Goal: Task Accomplishment & Management: Manage account settings

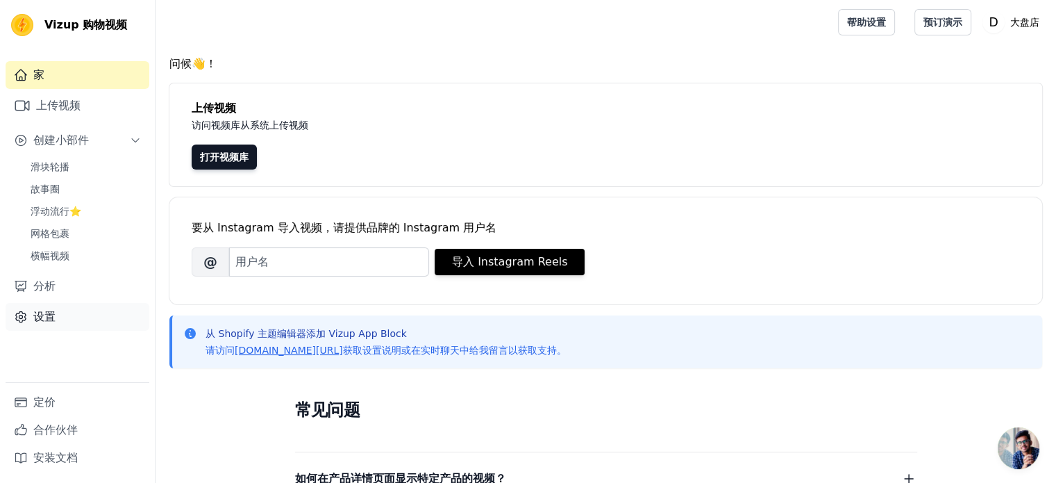
click at [49, 325] on link "设置" at bounding box center [78, 317] width 144 height 28
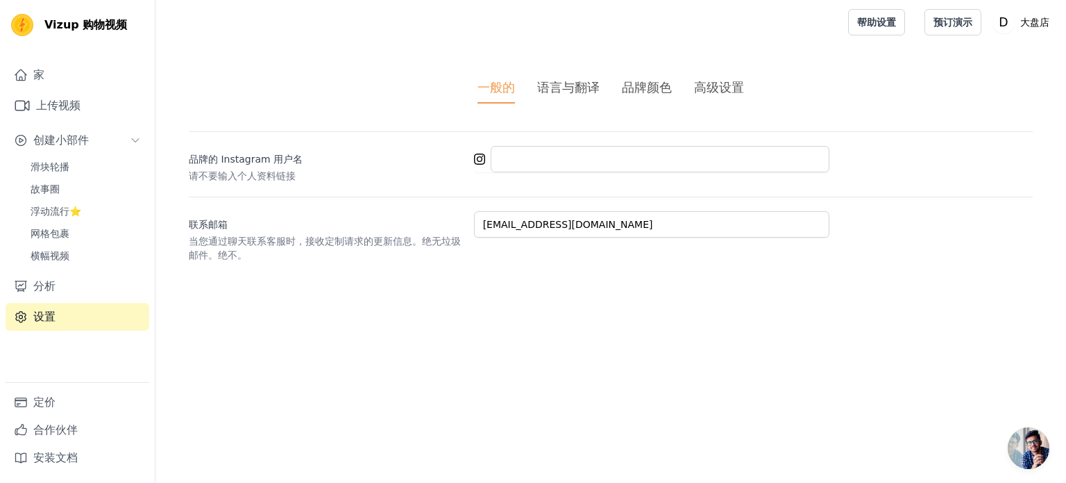
click at [575, 87] on font "语言与翻译" at bounding box center [568, 87] width 62 height 15
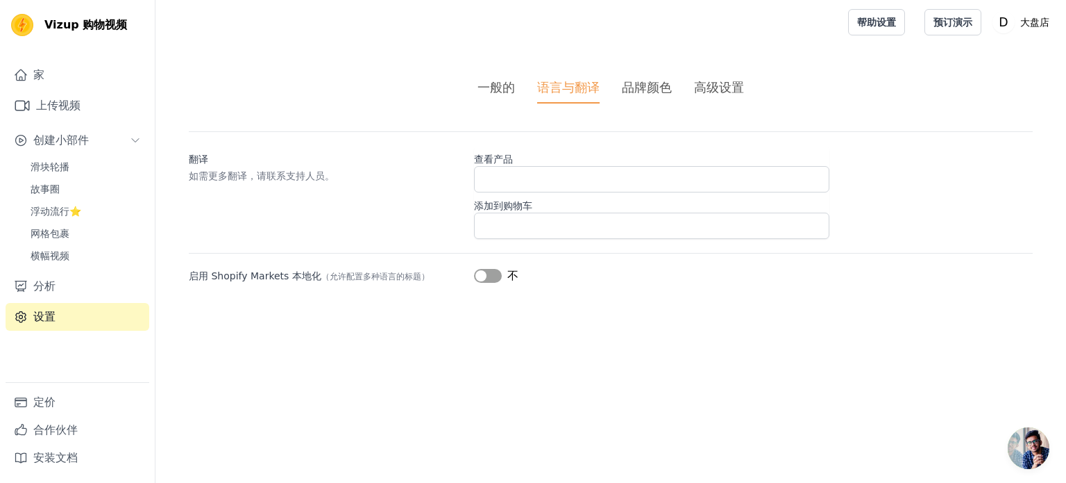
click at [672, 86] on ul "一般的 语言与翻译 品牌颜色 高级设置" at bounding box center [611, 91] width 844 height 26
click at [671, 81] on ul "一般的 语言与翻译 品牌颜色 高级设置" at bounding box center [611, 91] width 844 height 26
click at [654, 85] on font "品牌颜色" at bounding box center [647, 87] width 50 height 15
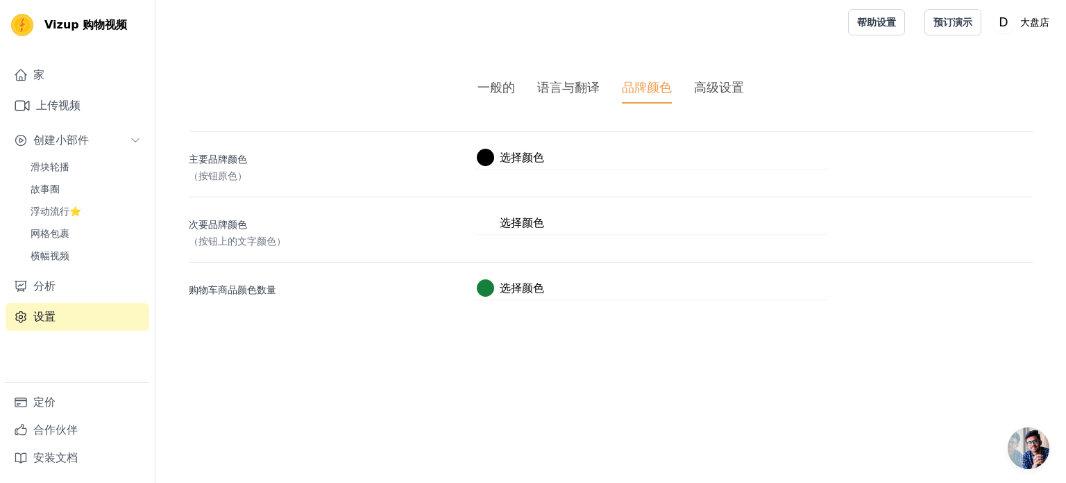
click at [720, 83] on font "高级设置" at bounding box center [719, 87] width 50 height 15
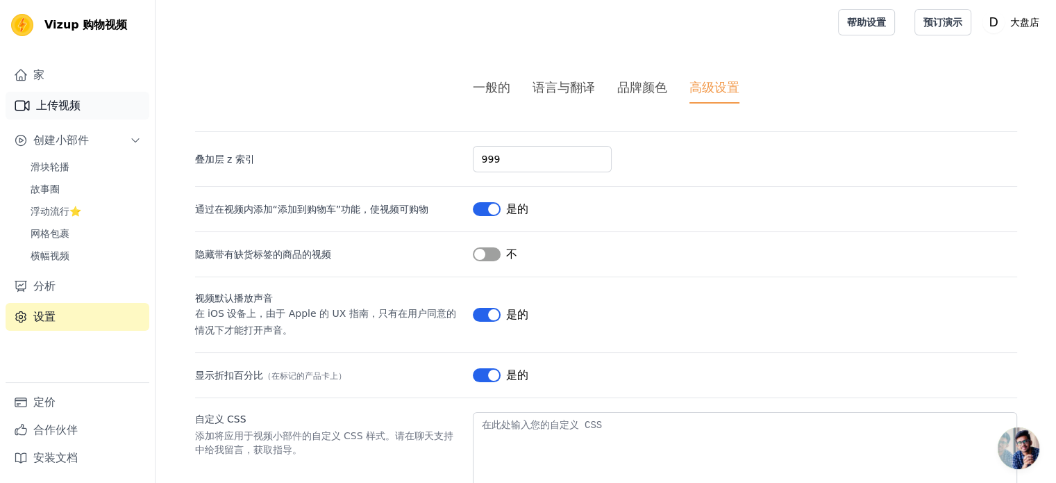
click at [69, 99] on font "上传视频" at bounding box center [58, 105] width 44 height 13
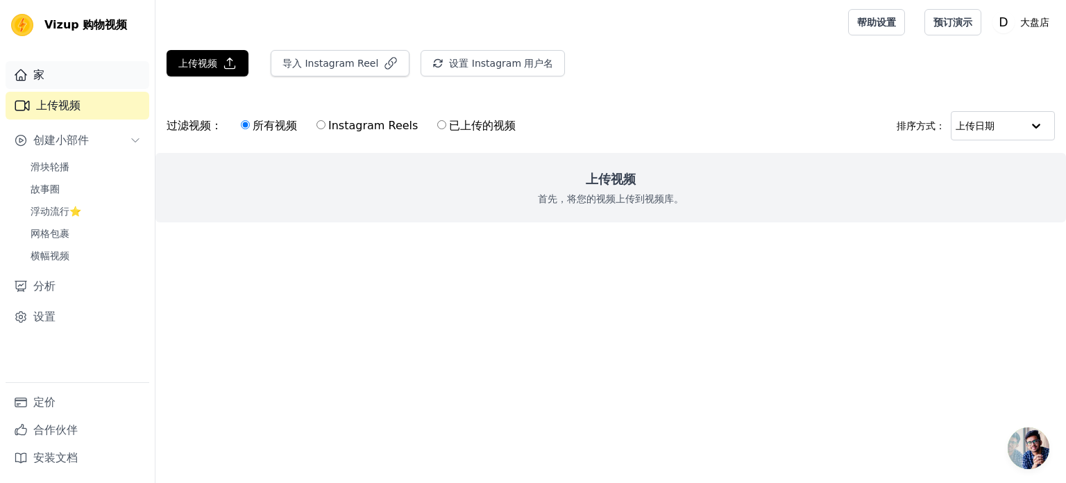
click at [42, 81] on font "家" at bounding box center [38, 74] width 11 height 13
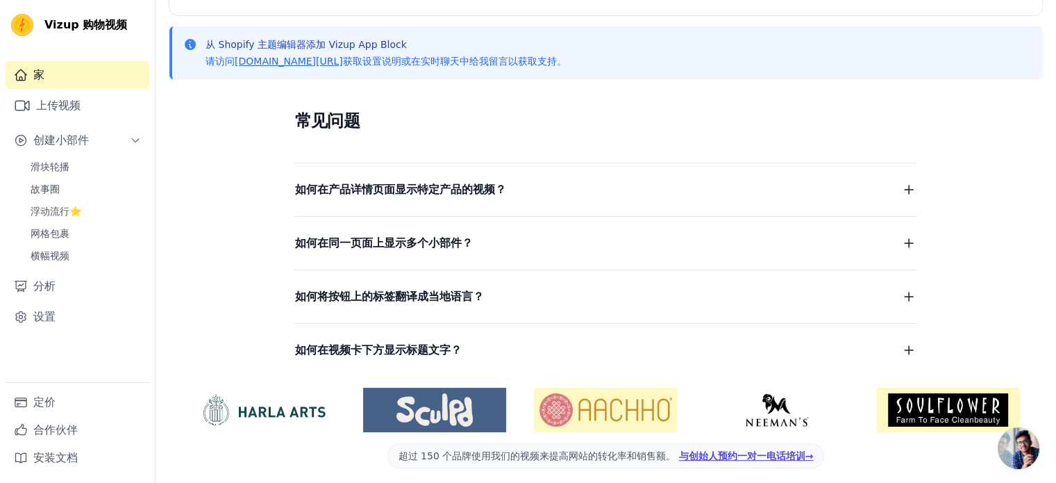
scroll to position [295, 0]
